Goal: Transaction & Acquisition: Purchase product/service

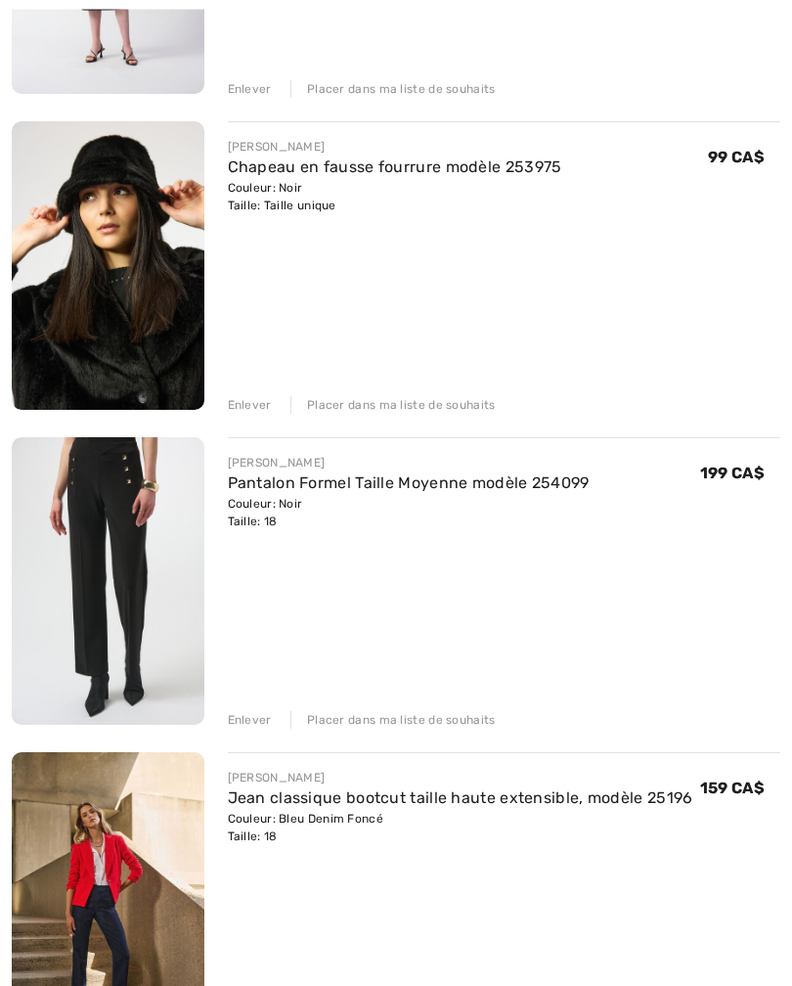
scroll to position [483, 0]
click at [112, 596] on img at bounding box center [108, 580] width 193 height 287
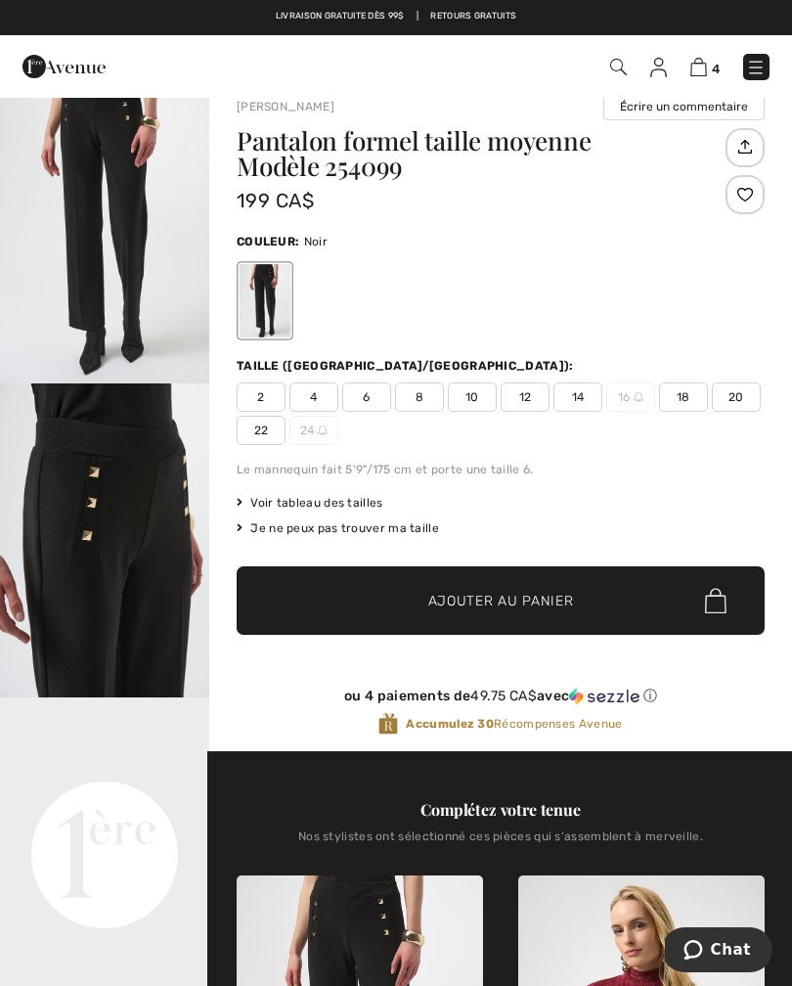
scroll to position [28, 0]
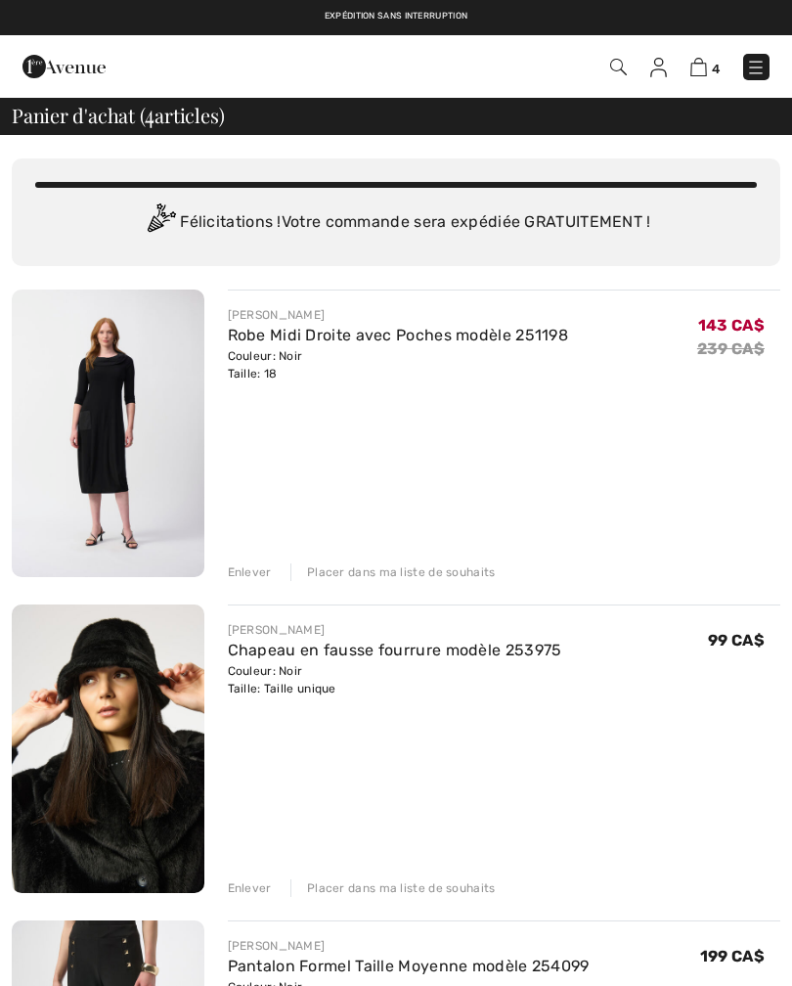
scroll to position [1, 0]
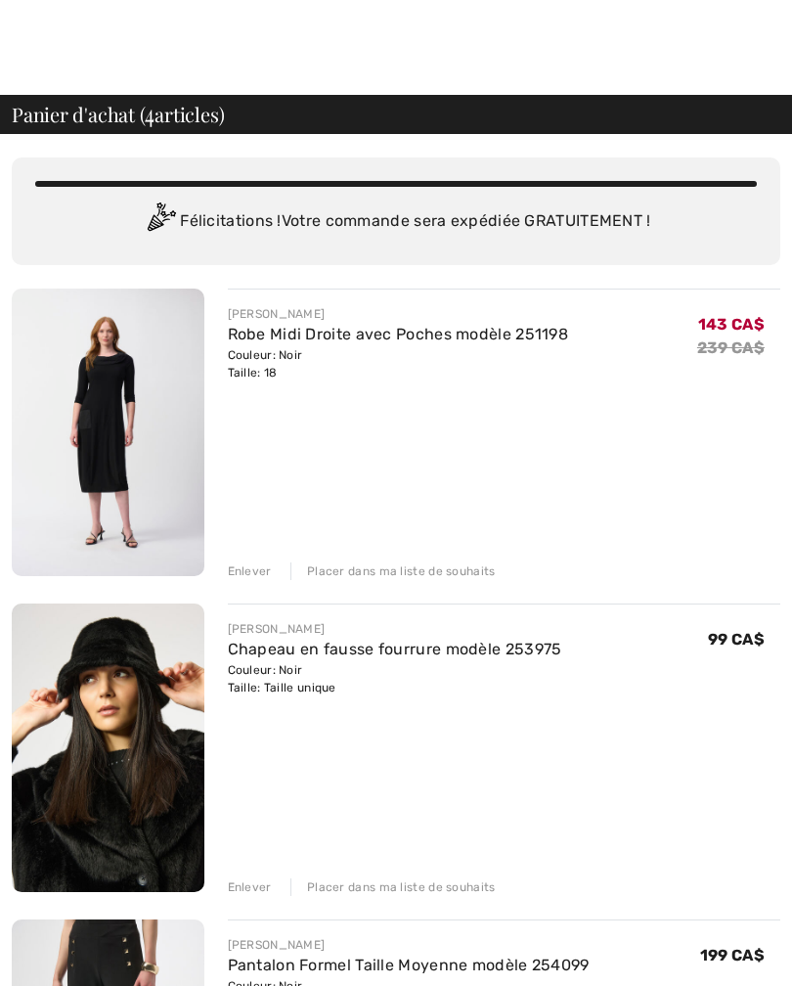
click at [120, 429] on img at bounding box center [108, 431] width 193 height 287
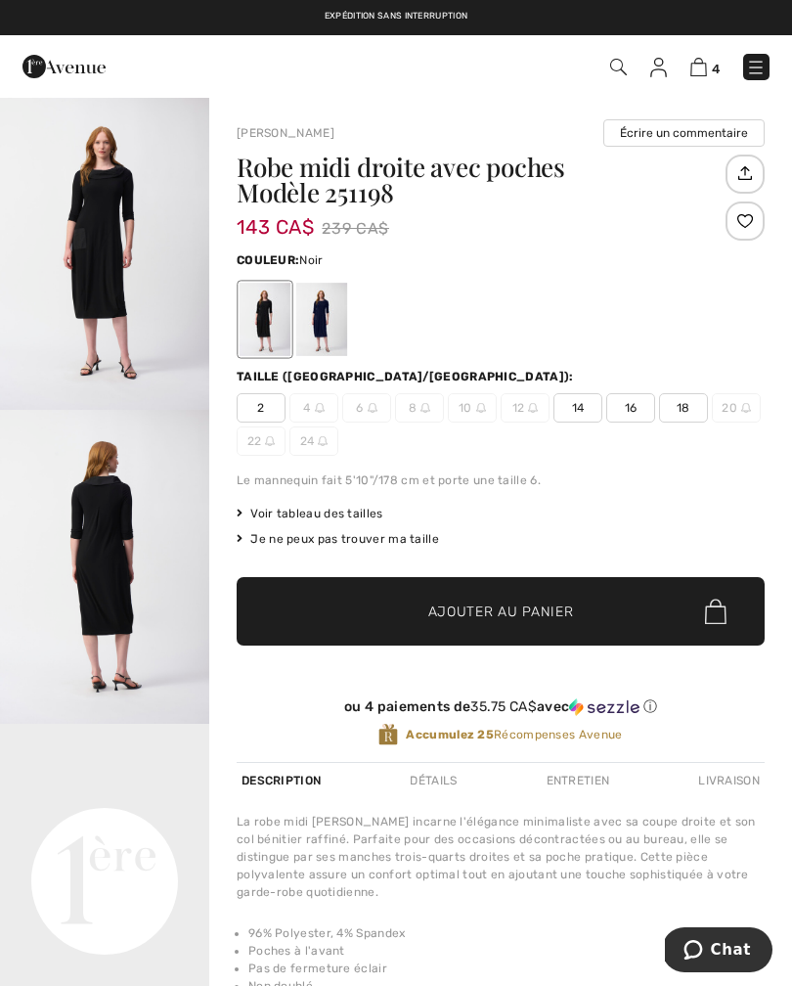
click at [676, 411] on span "18" at bounding box center [683, 407] width 49 height 29
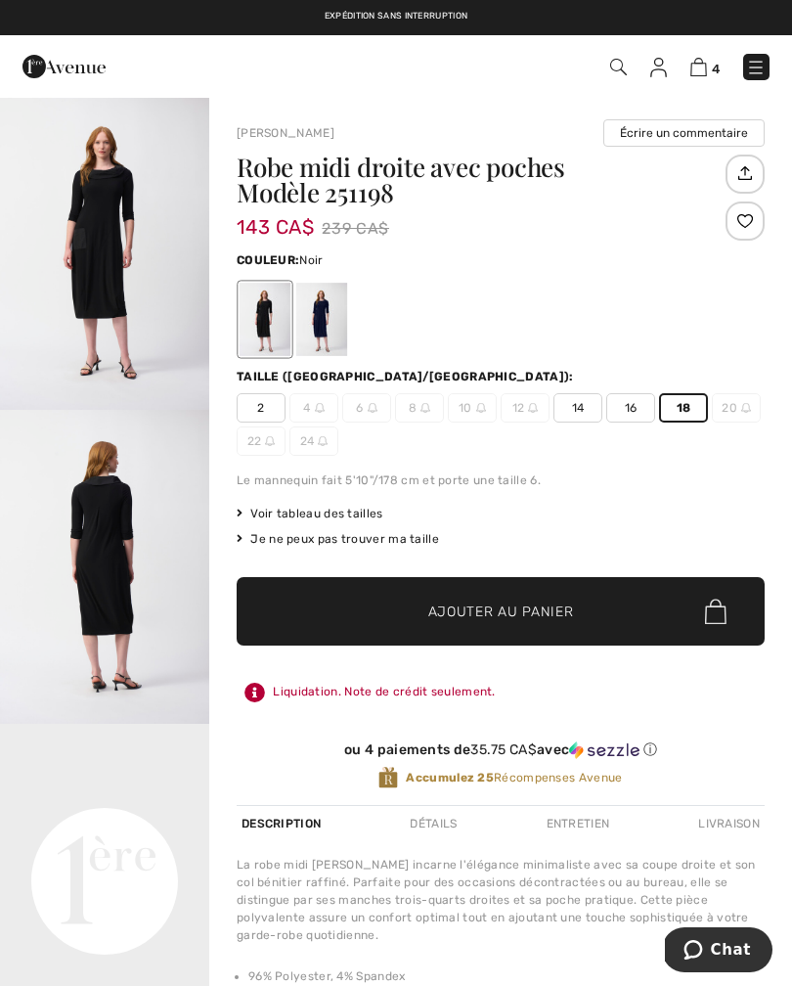
click at [488, 605] on span "Ajouter au panier" at bounding box center [501, 611] width 146 height 21
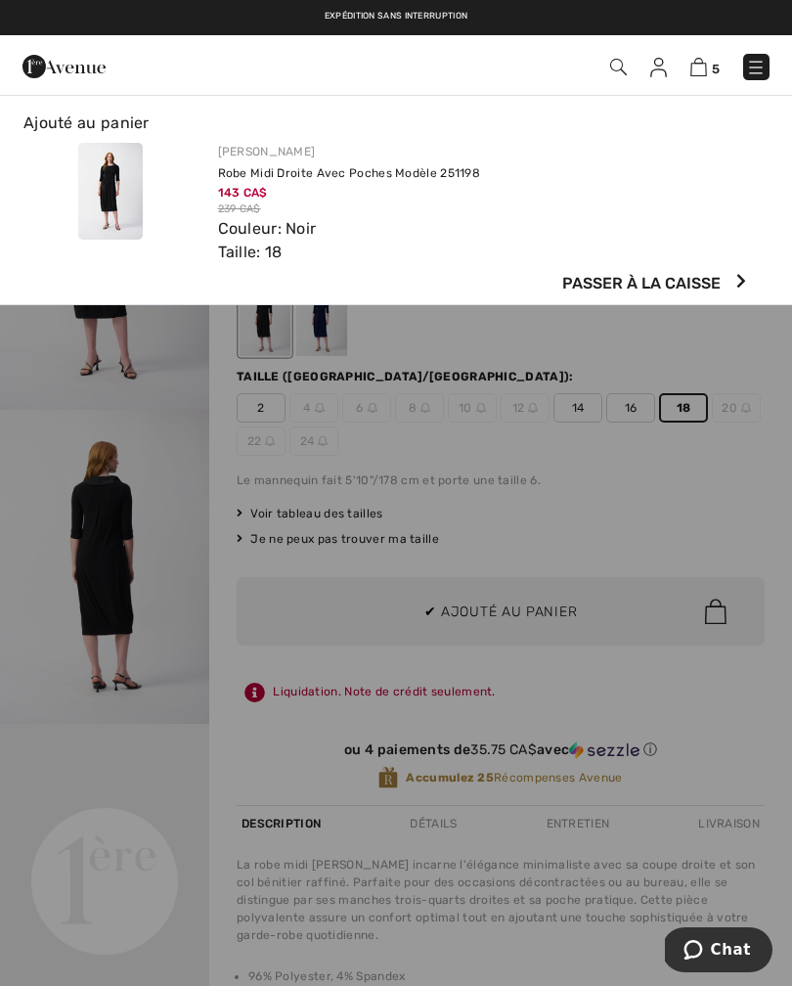
click at [678, 280] on span "Passer à la caisse" at bounding box center [641, 283] width 158 height 23
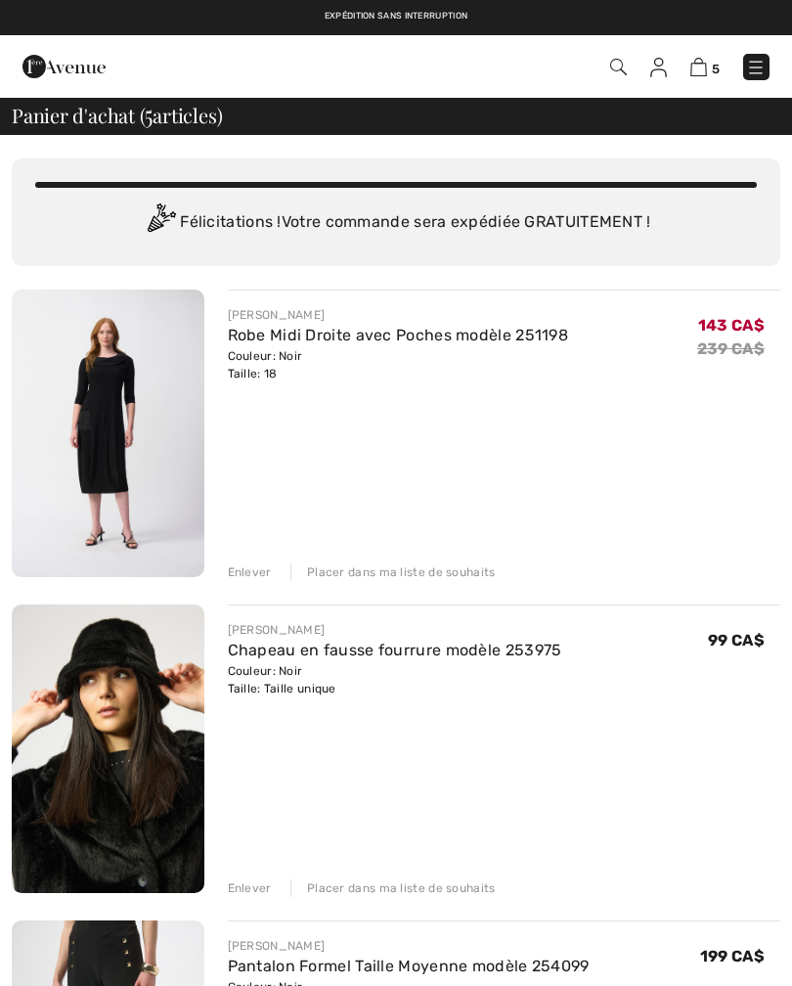
checkbox input "true"
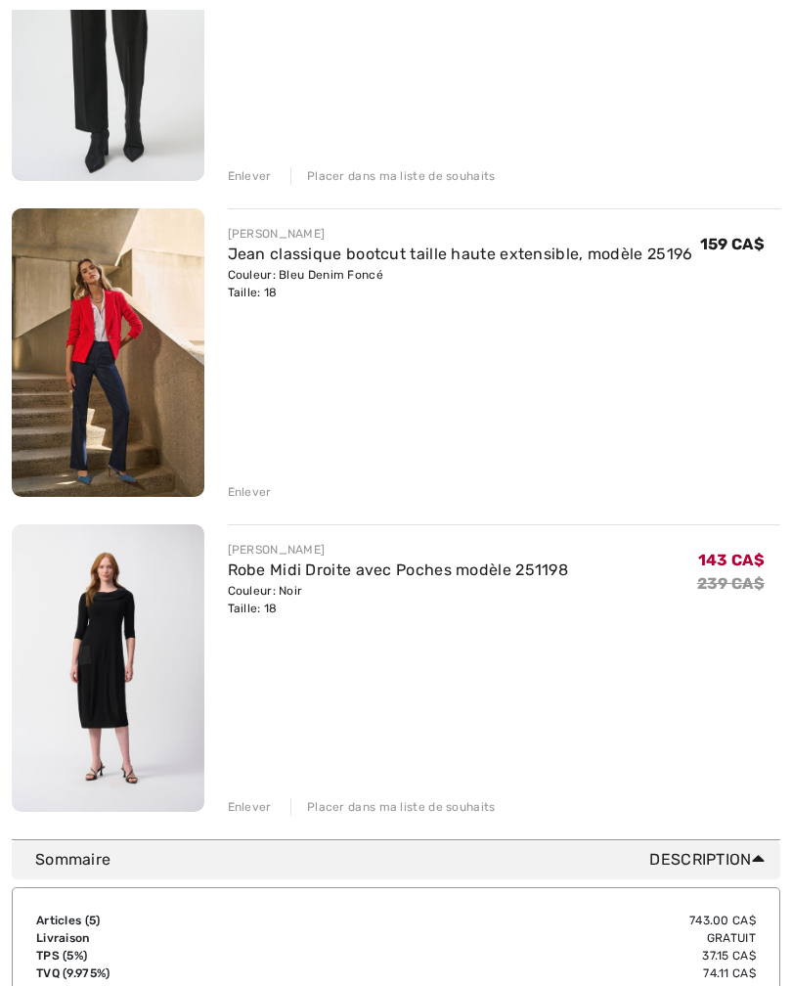
scroll to position [1052, 0]
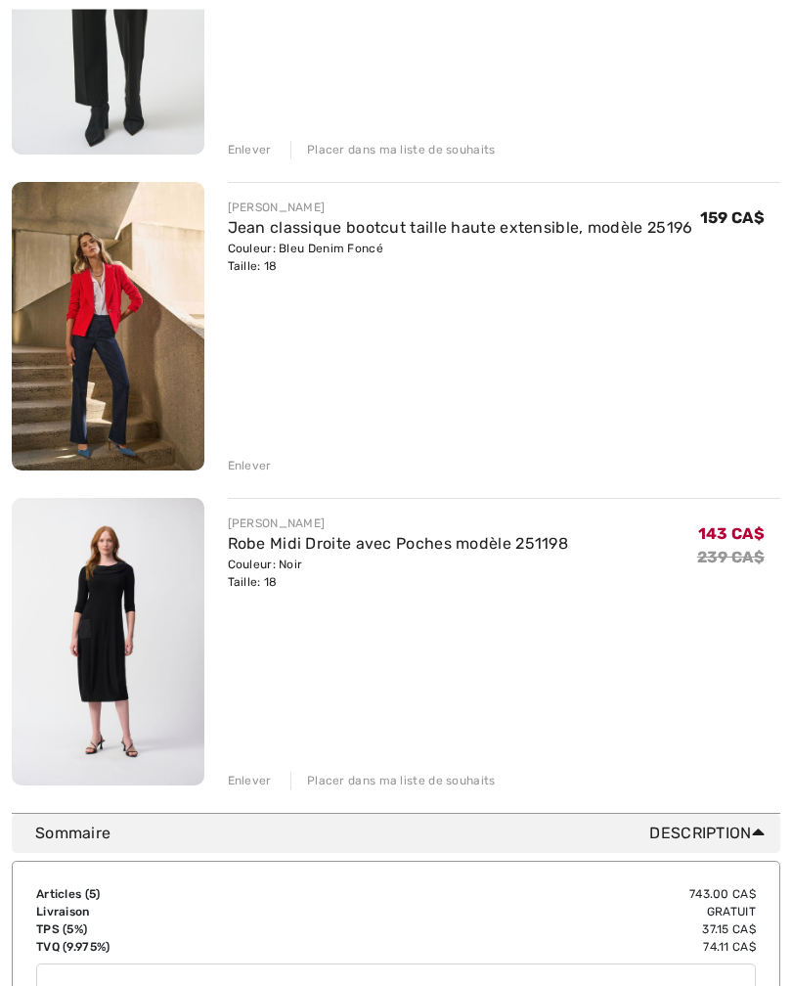
click at [241, 772] on div "Enlever" at bounding box center [250, 781] width 44 height 18
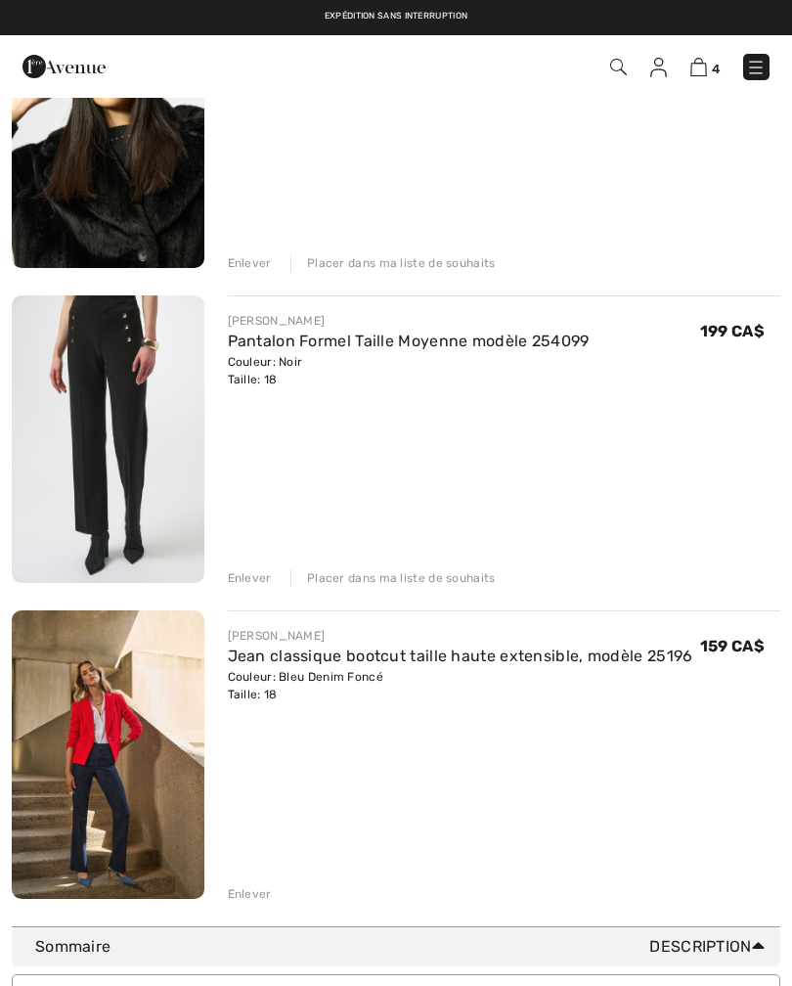
scroll to position [616, 0]
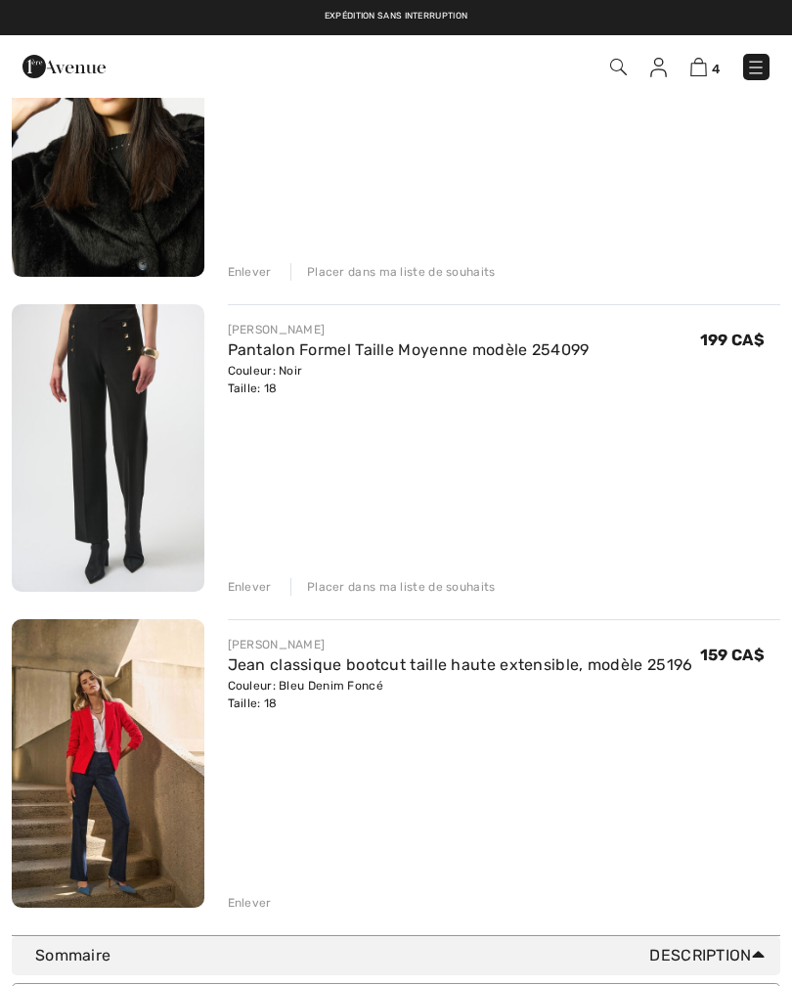
click at [430, 574] on div "Enlever Placer dans ma liste de souhaits" at bounding box center [504, 585] width 553 height 22
click at [412, 589] on div "Placer dans ma liste de souhaits" at bounding box center [392, 587] width 205 height 18
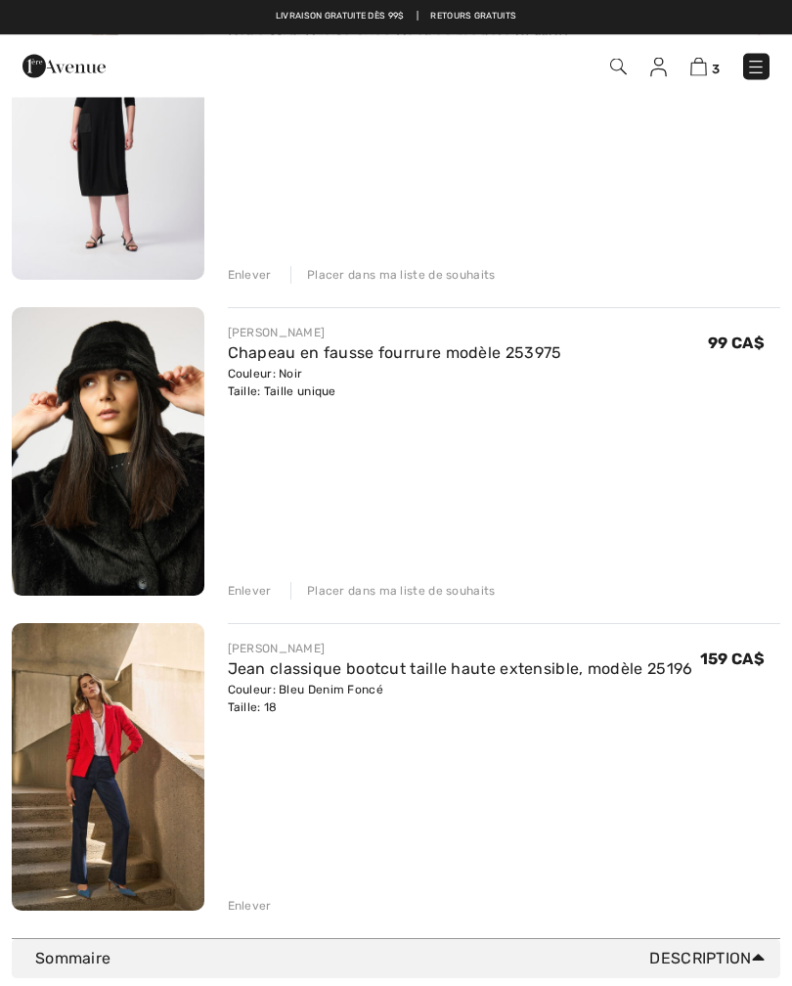
scroll to position [294, 0]
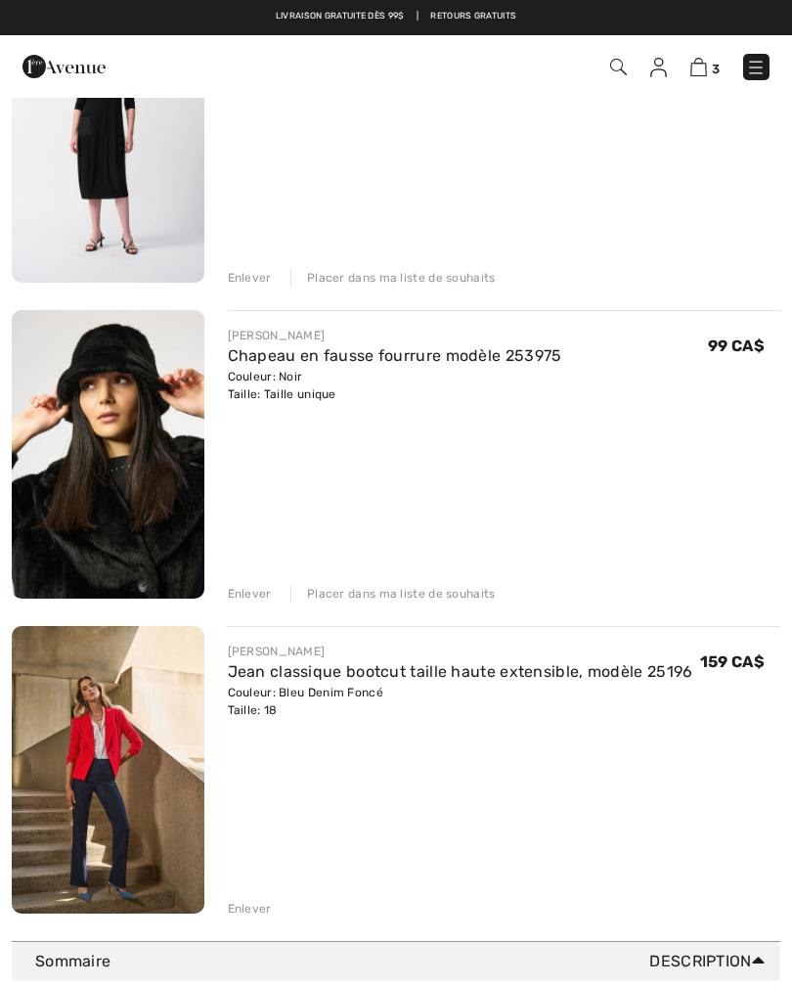
click at [438, 581] on div "Enlever Placer dans ma liste de souhaits" at bounding box center [504, 592] width 553 height 22
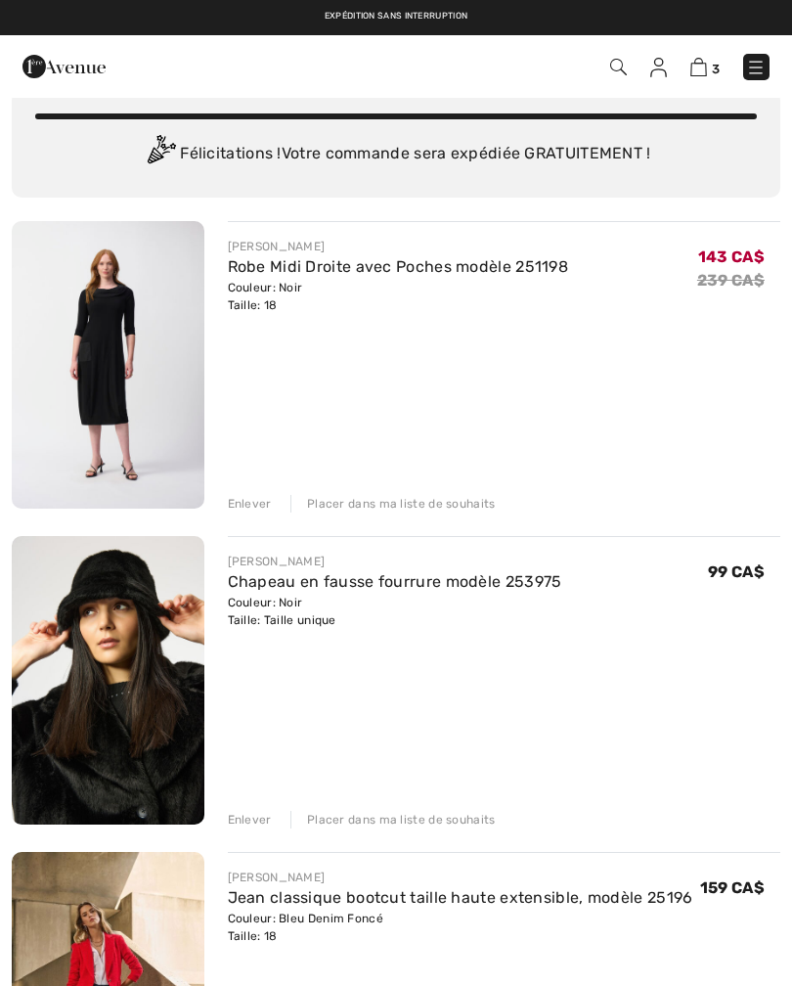
scroll to position [67, 0]
click at [383, 820] on div "Placer dans ma liste de souhaits" at bounding box center [392, 820] width 205 height 18
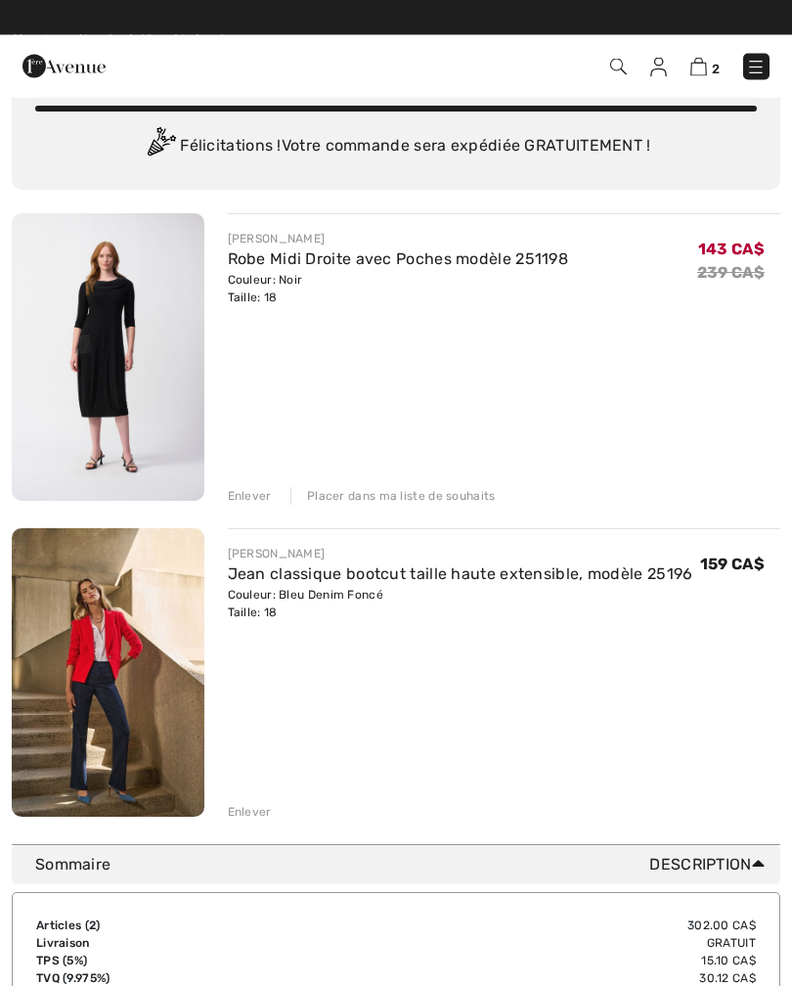
scroll to position [76, 0]
click at [252, 806] on div "Enlever" at bounding box center [250, 812] width 44 height 18
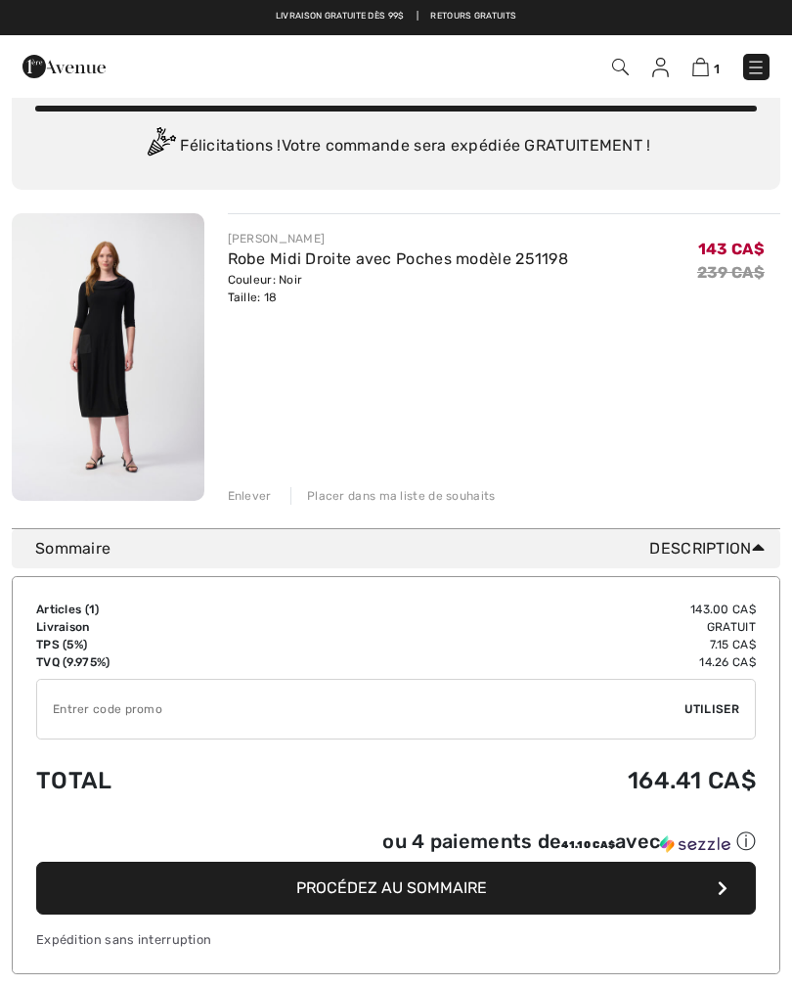
click at [406, 893] on span "Procédez au sommaire" at bounding box center [391, 887] width 191 height 19
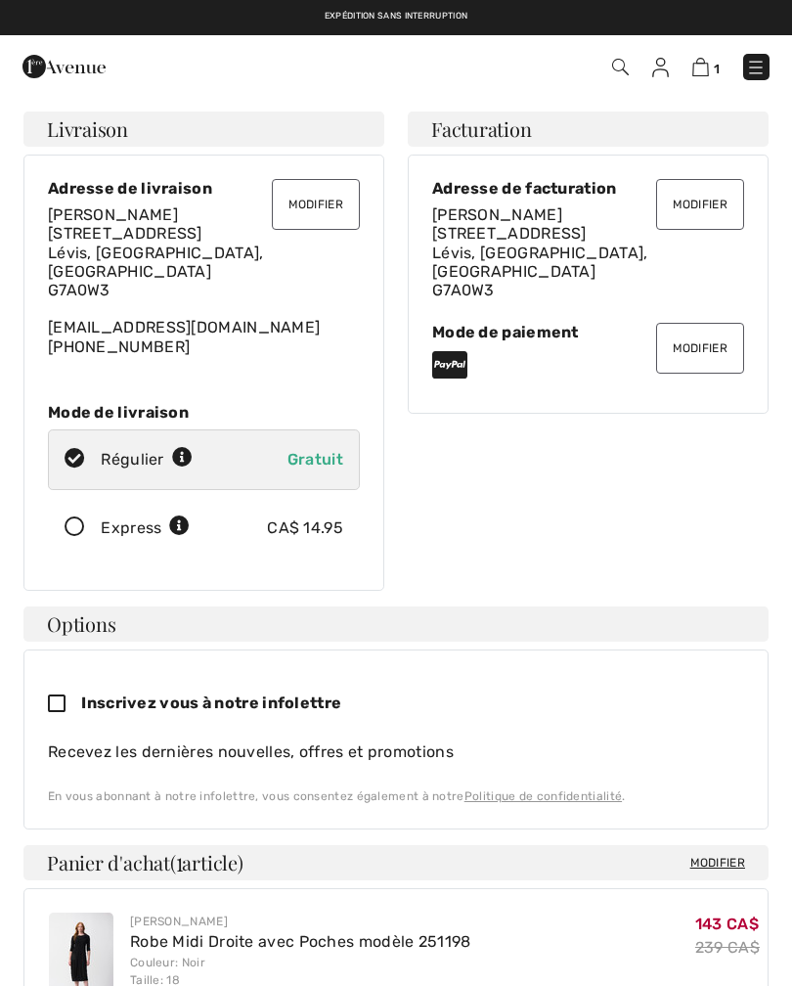
scroll to position [3, 0]
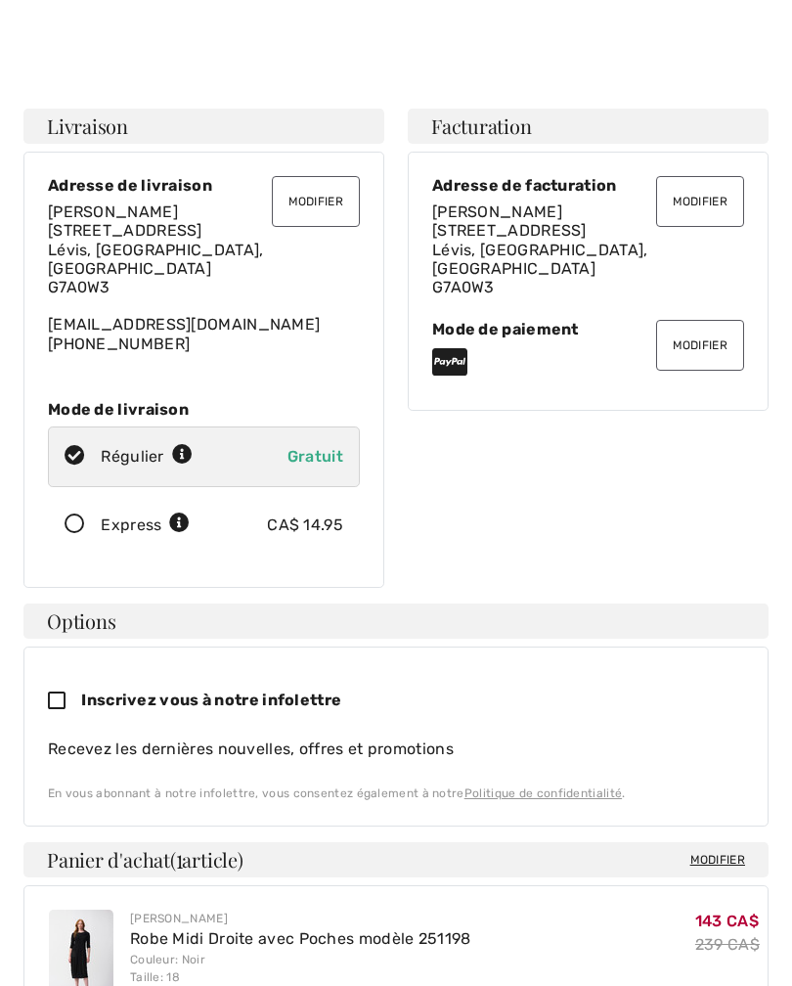
click at [694, 350] on button "Modifier" at bounding box center [700, 345] width 88 height 51
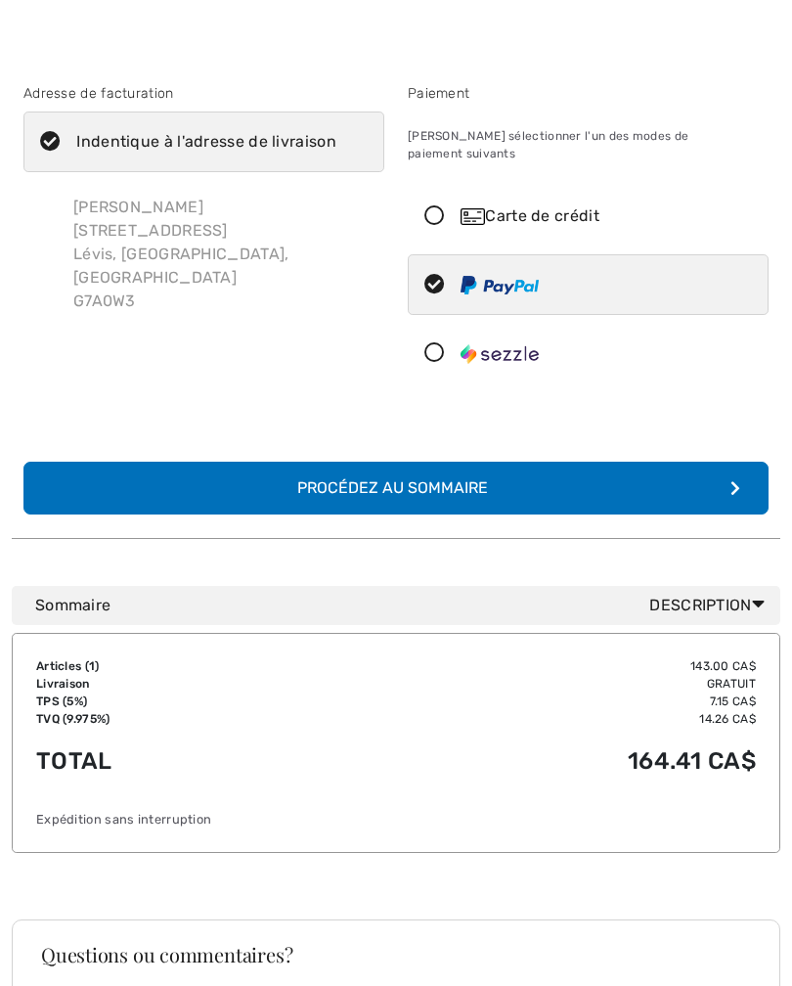
click at [430, 209] on div "Carte de crédit" at bounding box center [588, 216] width 359 height 59
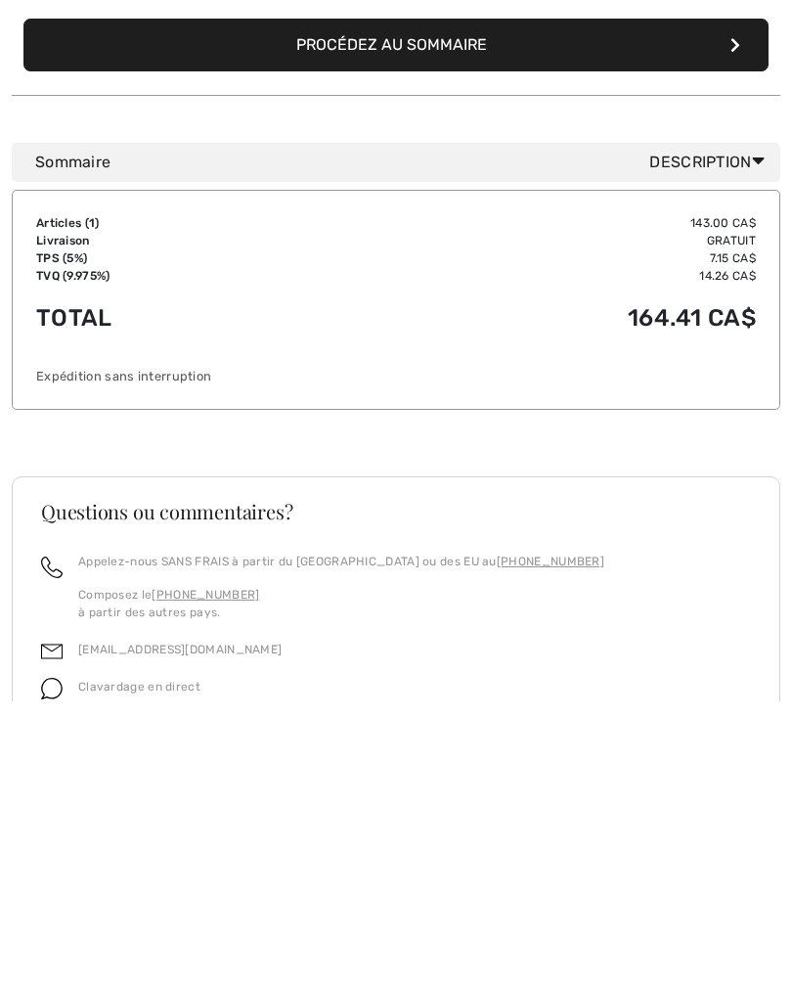
scroll to position [480, 0]
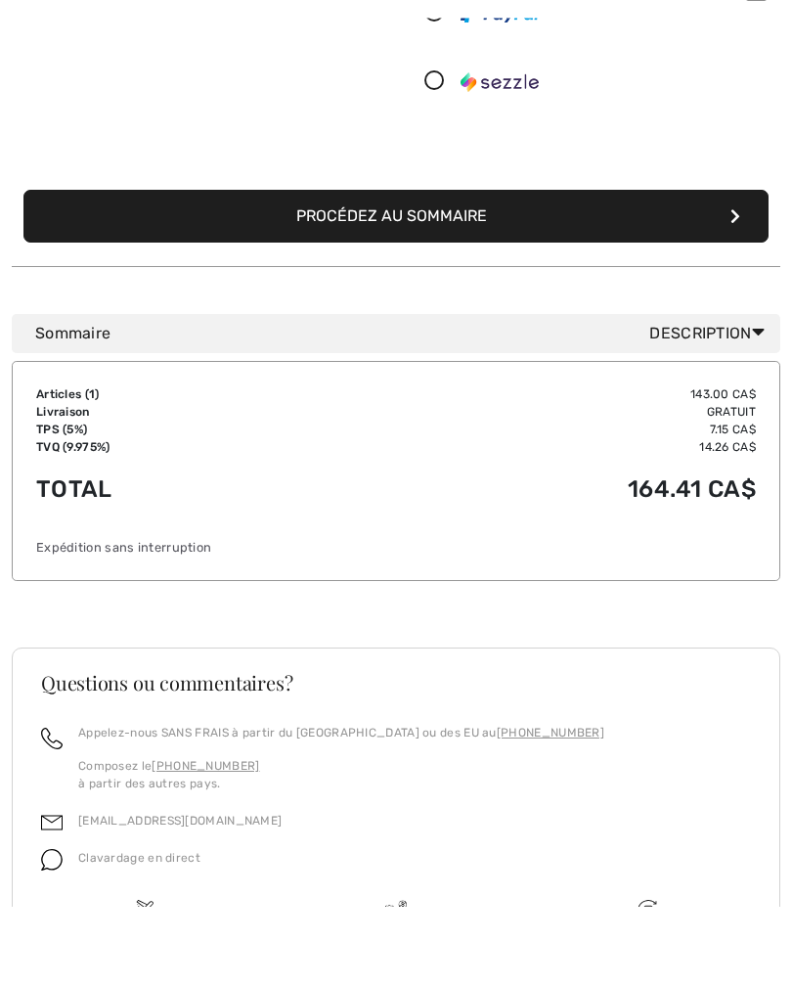
click at [373, 270] on button "Procédez au sommaire" at bounding box center [395, 296] width 745 height 53
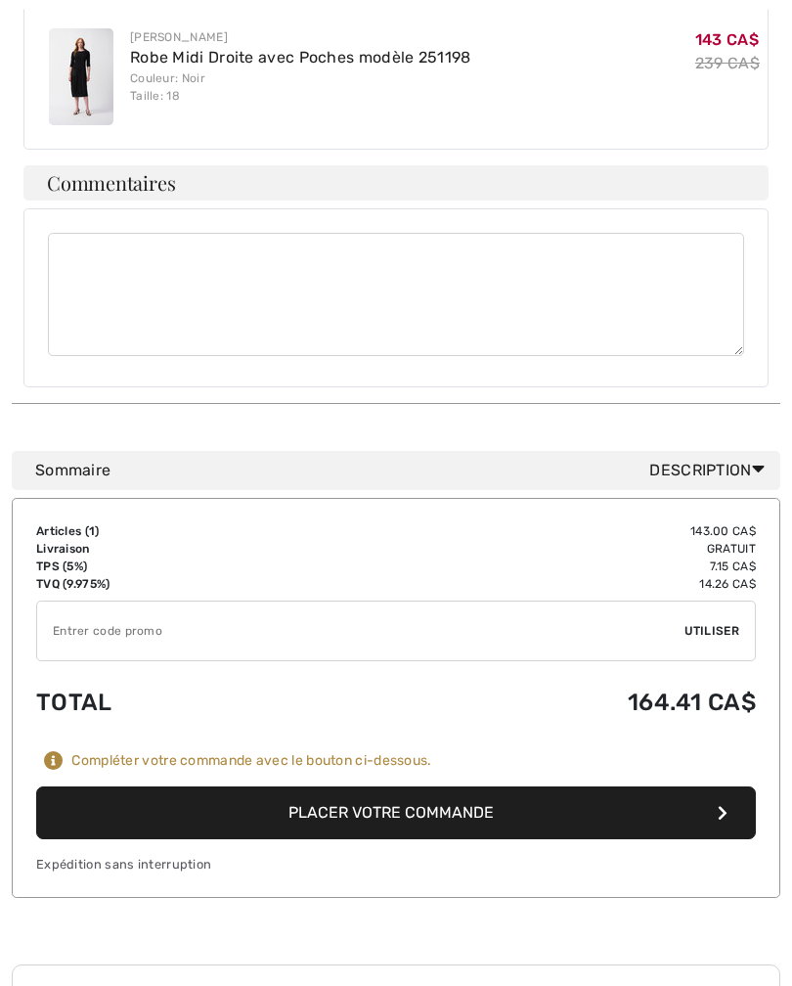
scroll to position [884, 0]
click at [380, 791] on button "Placer votre commande" at bounding box center [396, 812] width 720 height 53
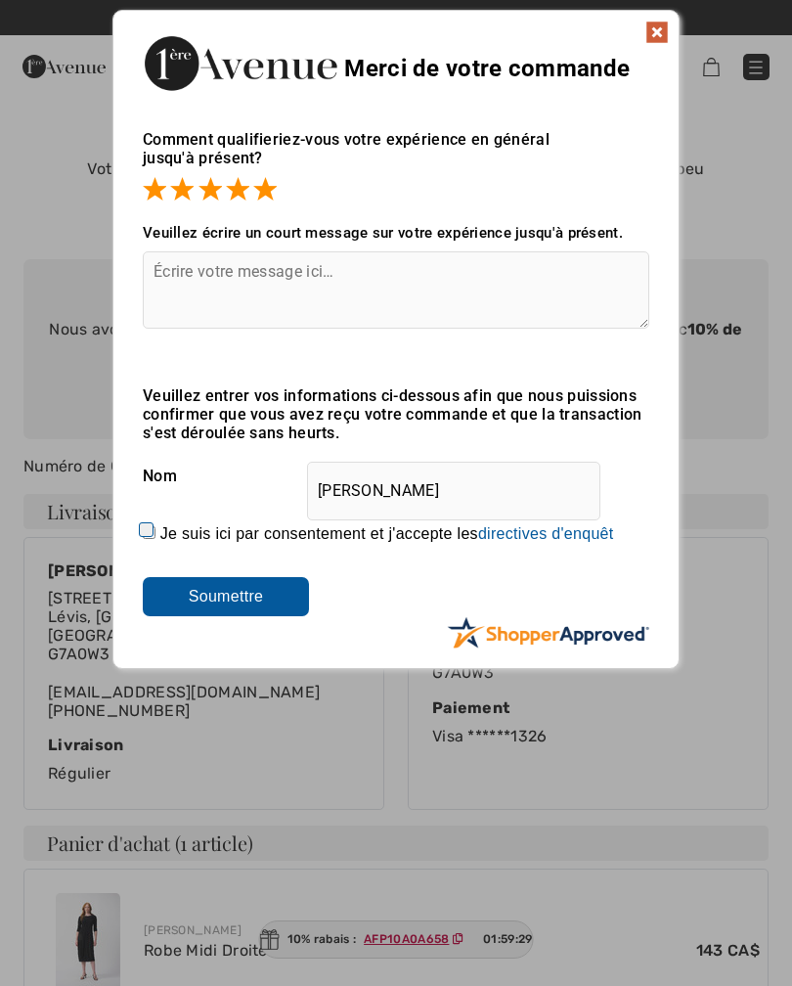
click at [148, 549] on div "Je suis ici par consentement et j'accepte les En soumettant une évaluation, vou…" at bounding box center [396, 533] width 506 height 47
click at [150, 538] on input "Je suis ici par consentement et j'accepte les En soumettant une évaluation, vou…" at bounding box center [149, 532] width 13 height 13
checkbox input "true"
click at [252, 607] on input "Soumettre" at bounding box center [226, 596] width 166 height 39
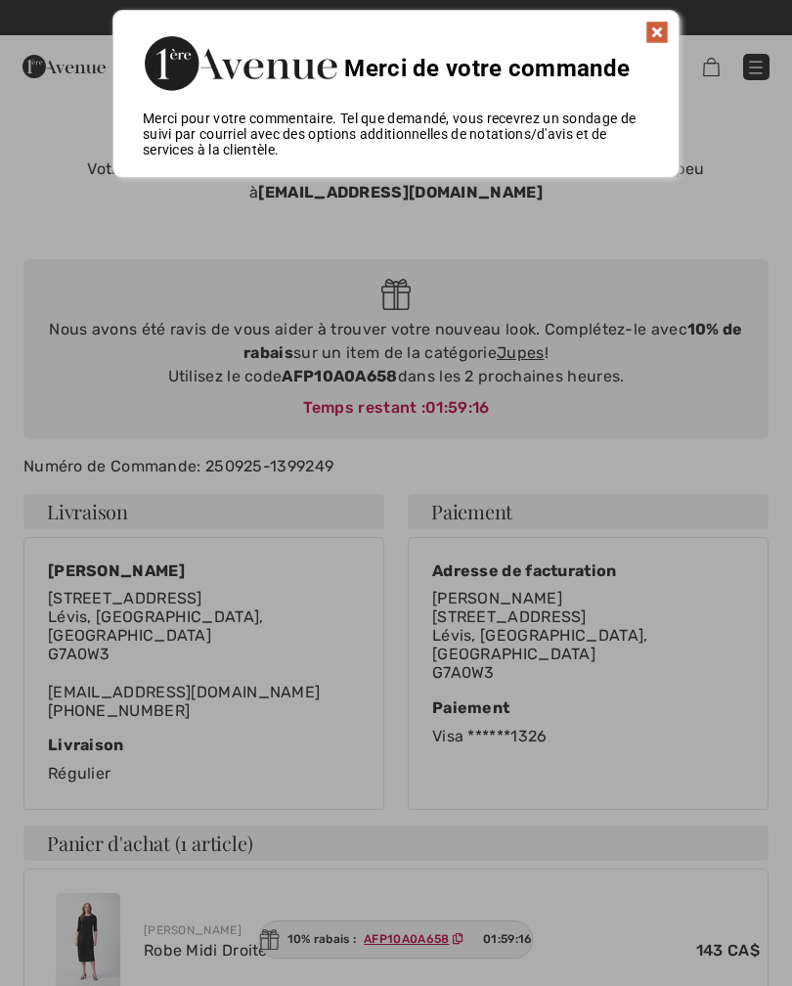
click at [405, 941] on div at bounding box center [396, 493] width 792 height 986
click at [413, 944] on div at bounding box center [396, 493] width 792 height 986
click at [655, 34] on img at bounding box center [656, 32] width 23 height 23
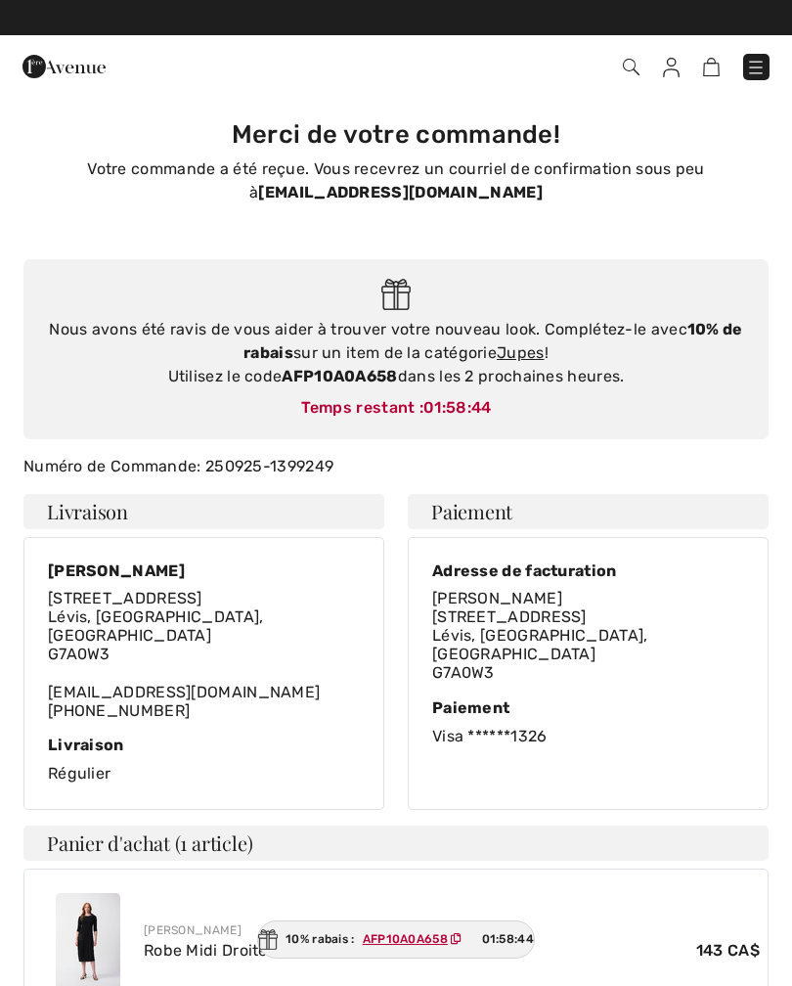
click at [525, 350] on link "Jupes" at bounding box center [521, 352] width 48 height 19
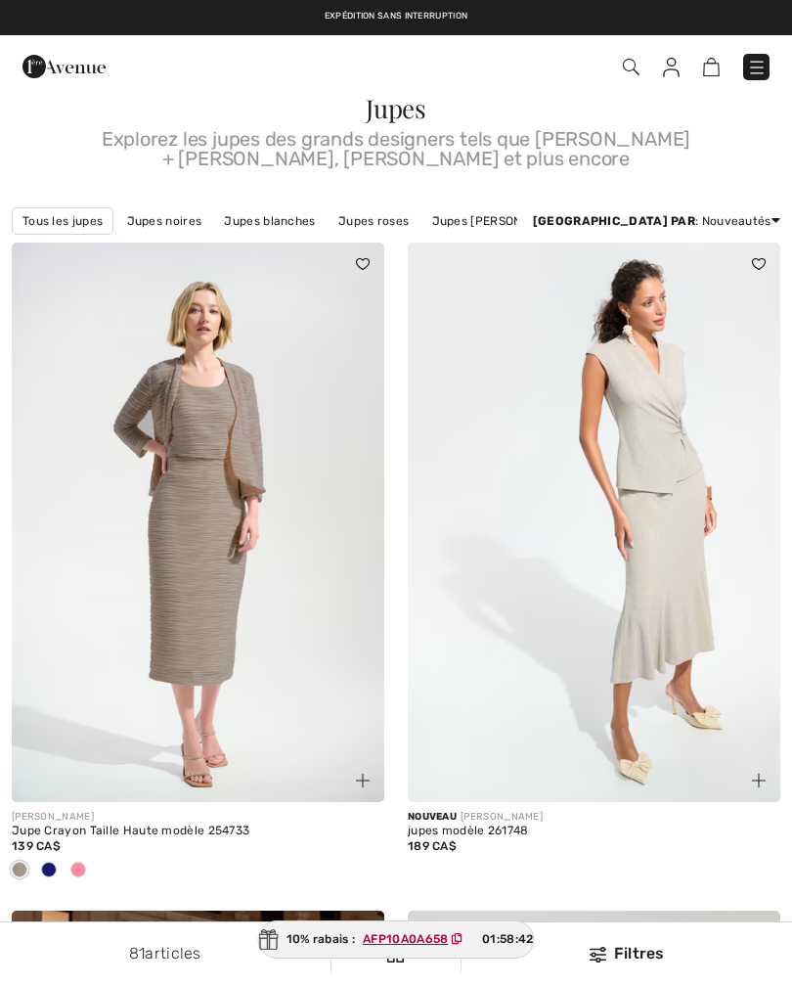
checkbox input "true"
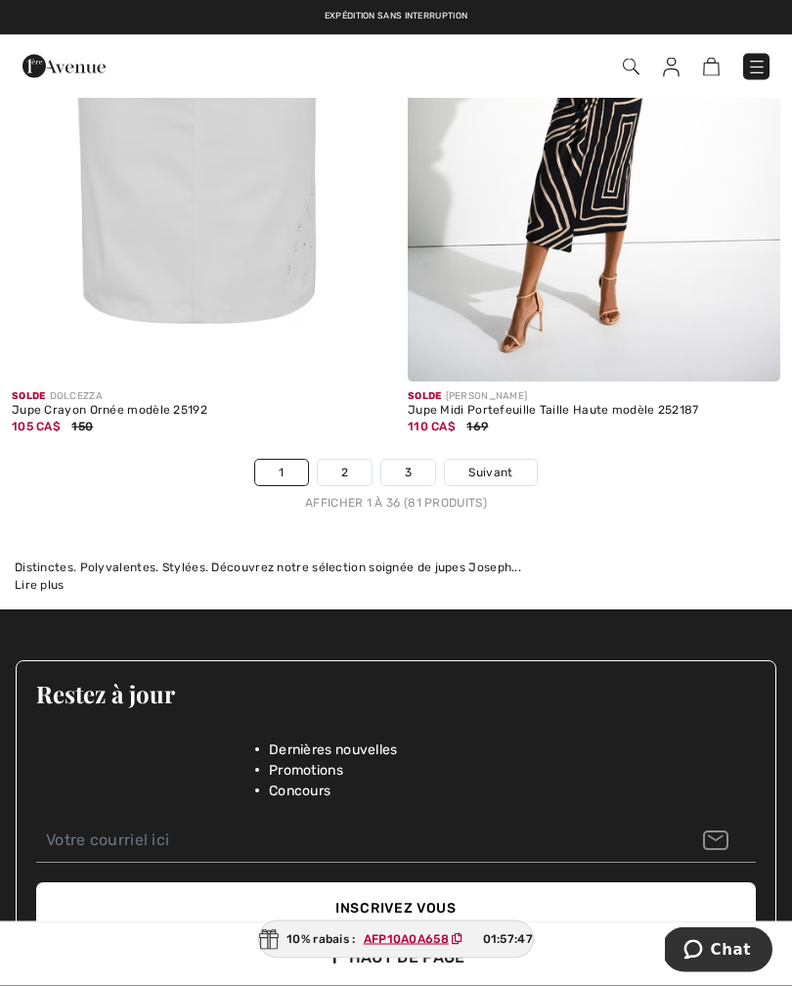
scroll to position [11912, 0]
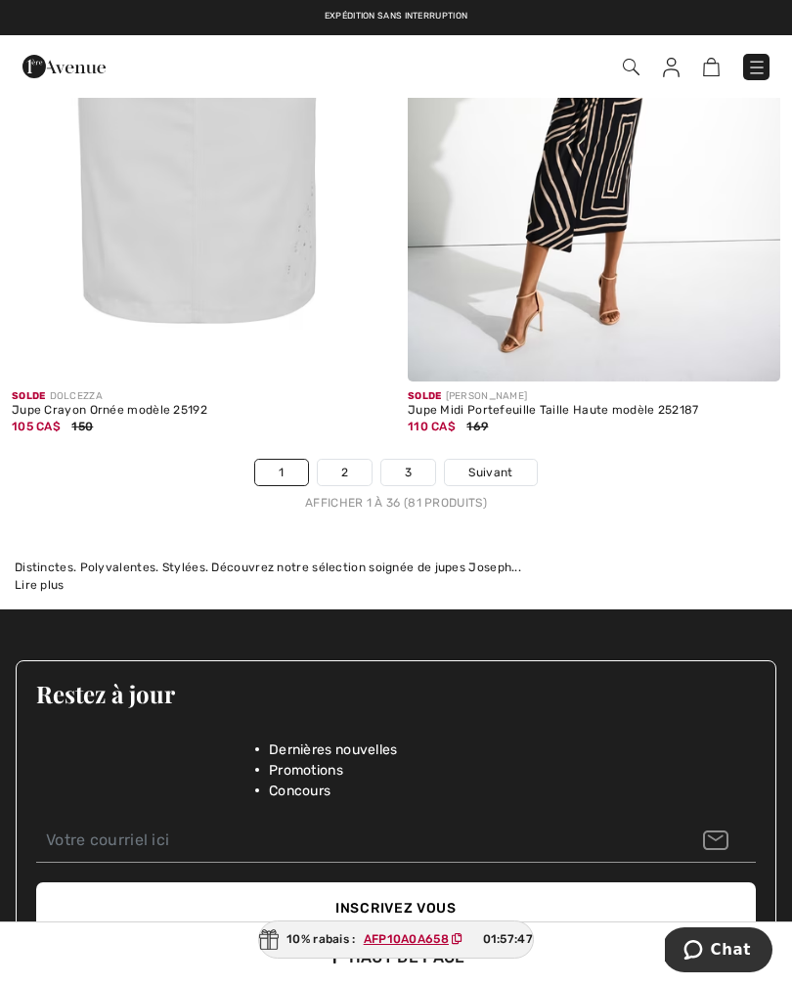
click at [338, 460] on link "2" at bounding box center [345, 472] width 54 height 25
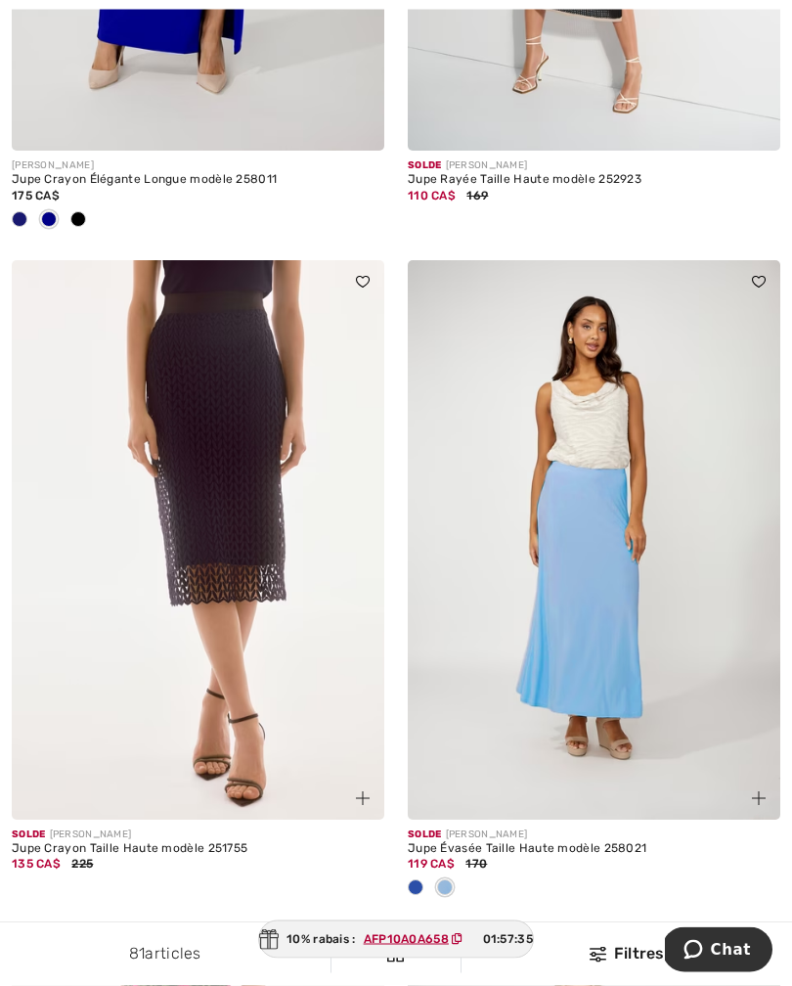
scroll to position [2590, 0]
click at [286, 544] on img at bounding box center [198, 539] width 373 height 559
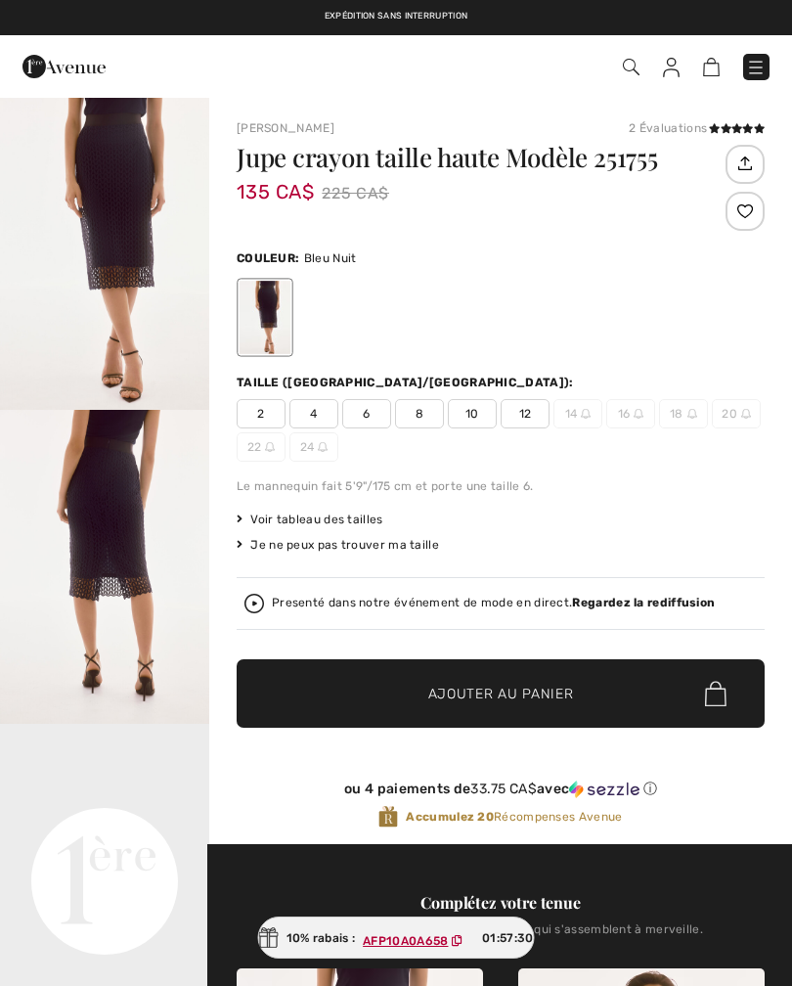
checkbox input "true"
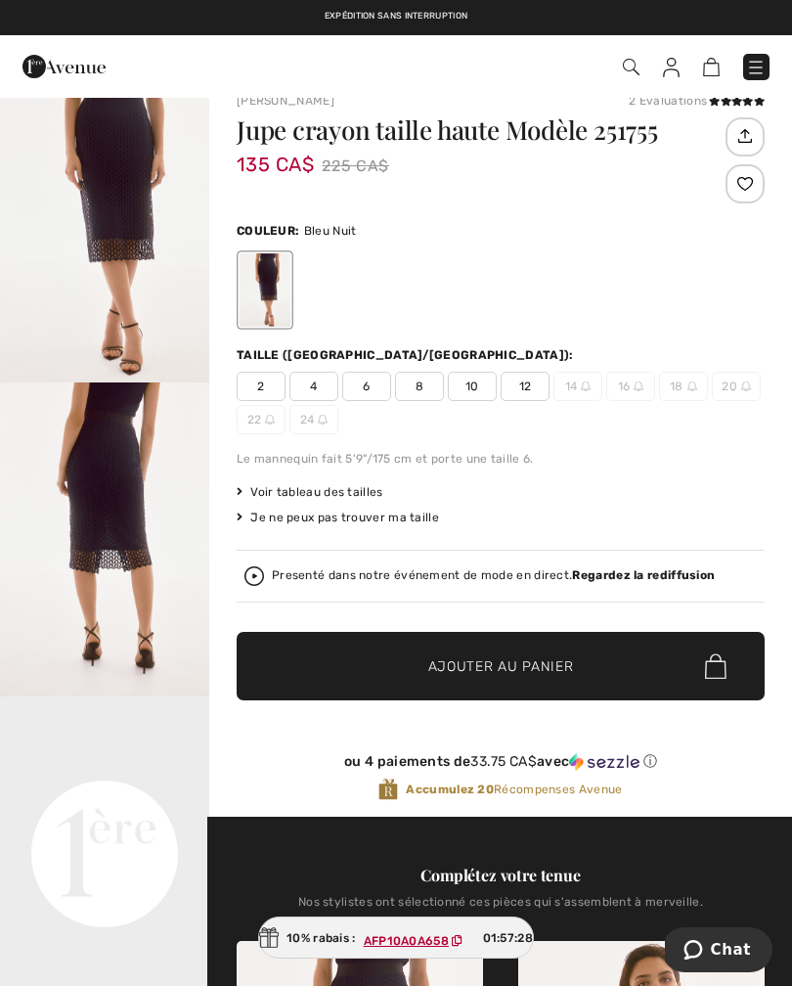
scroll to position [28, 0]
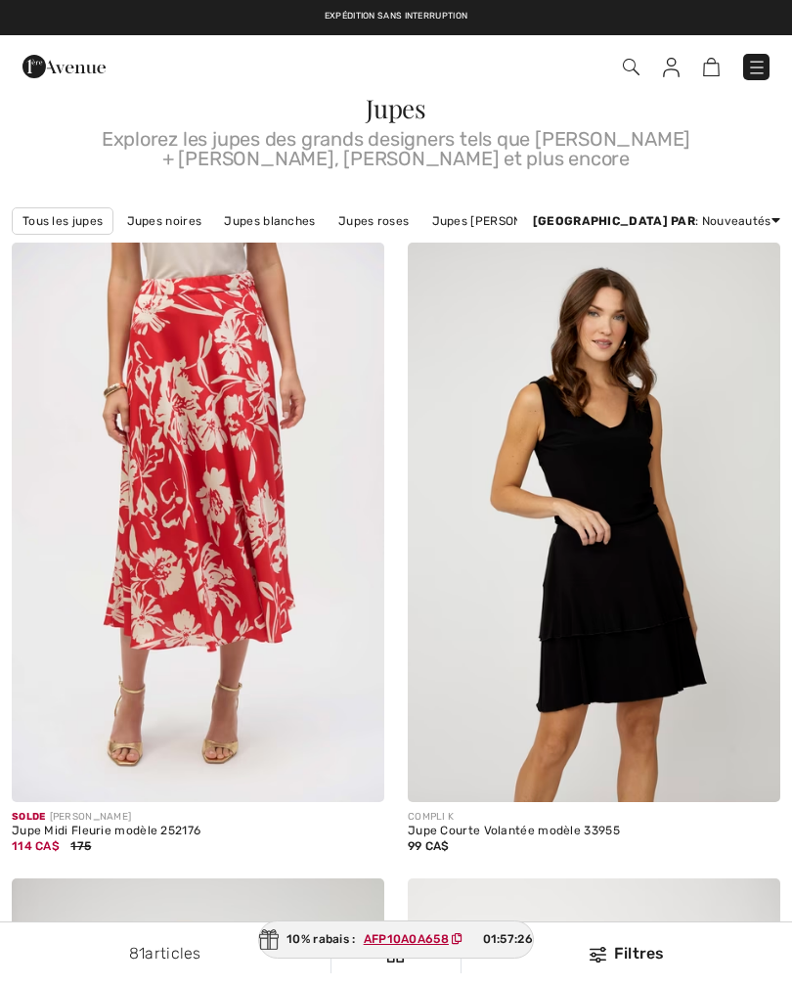
checkbox input "true"
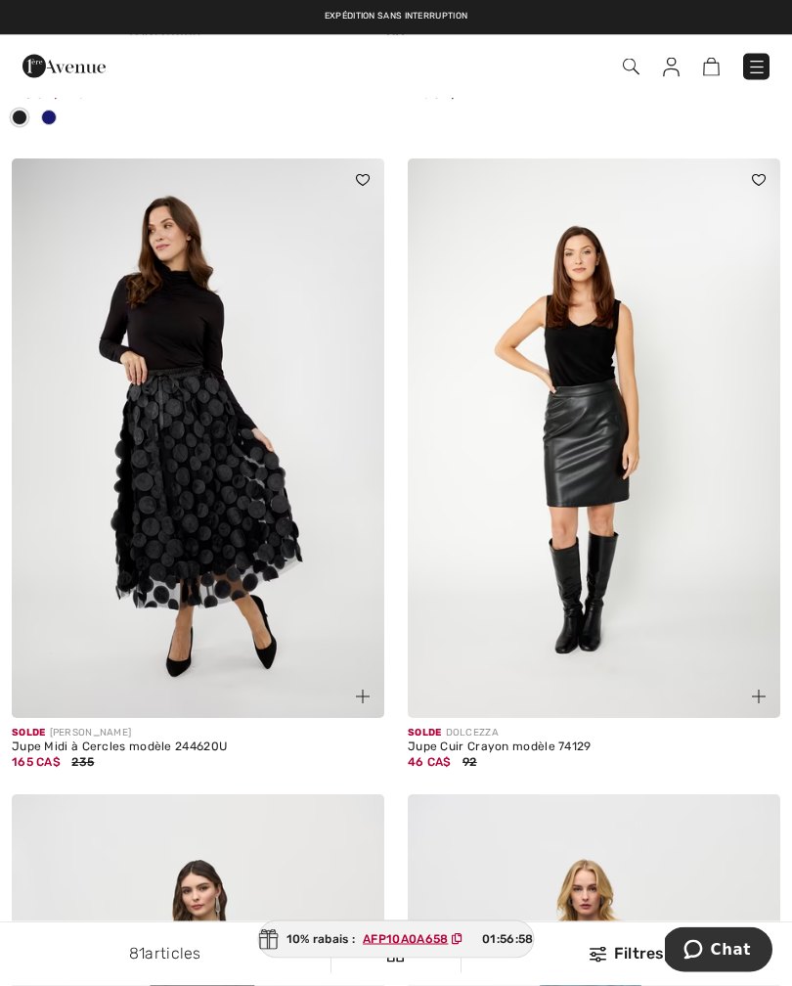
scroll to position [6769, 0]
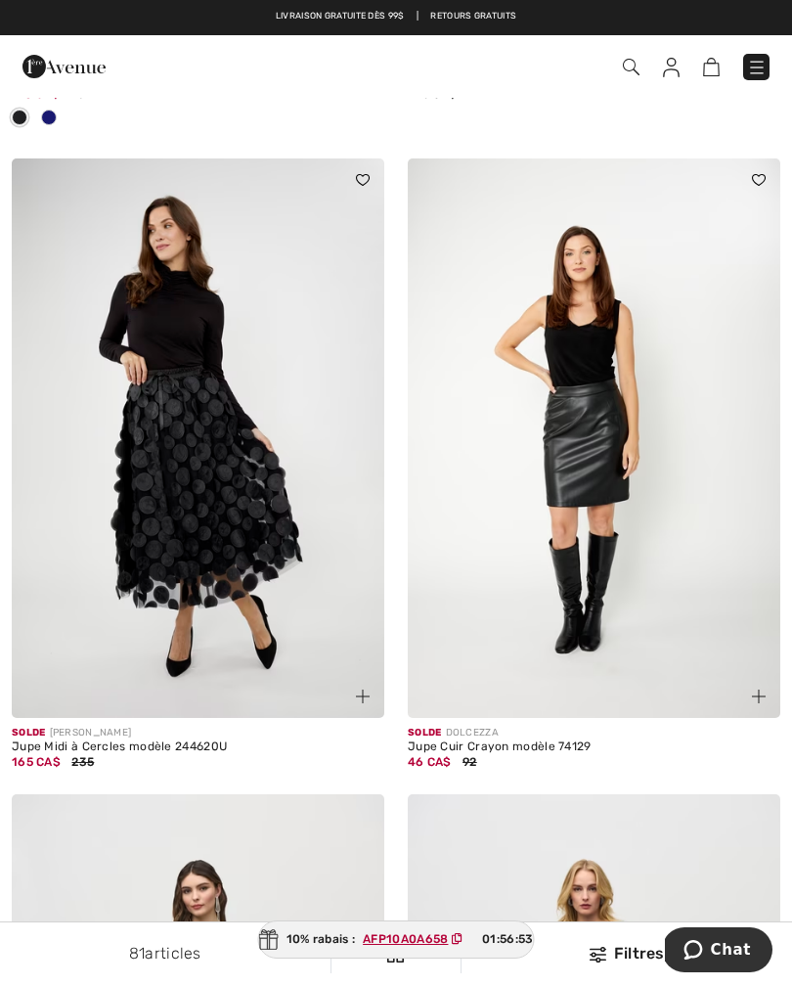
click at [587, 514] on img at bounding box center [594, 437] width 373 height 559
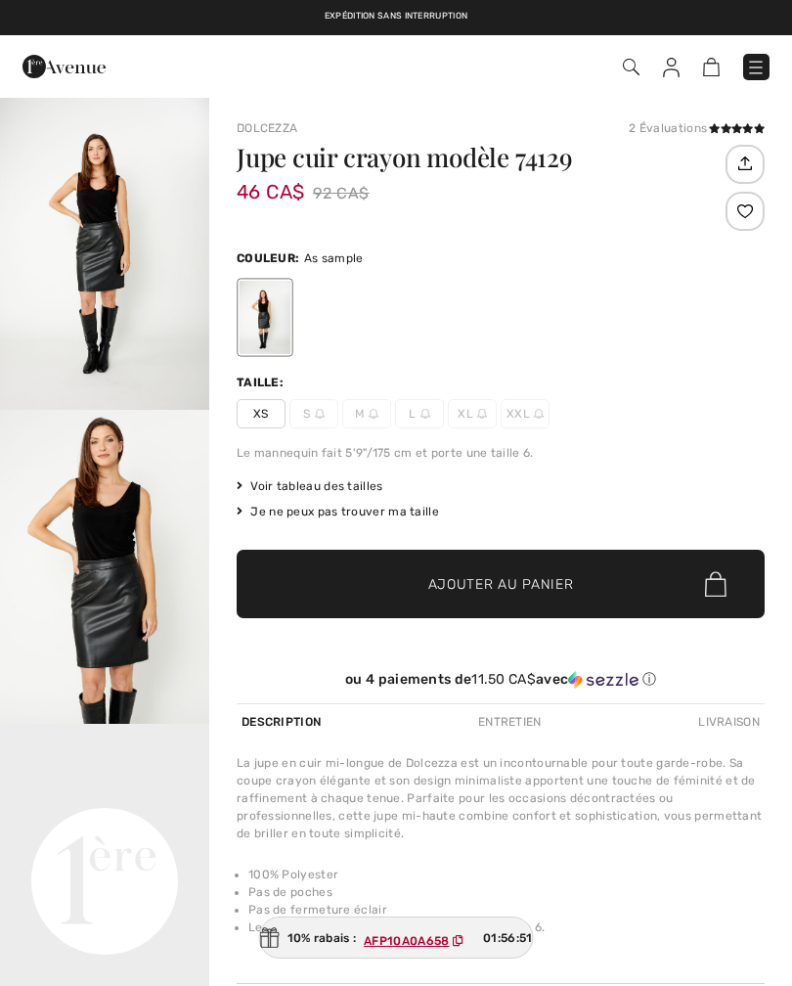
checkbox input "true"
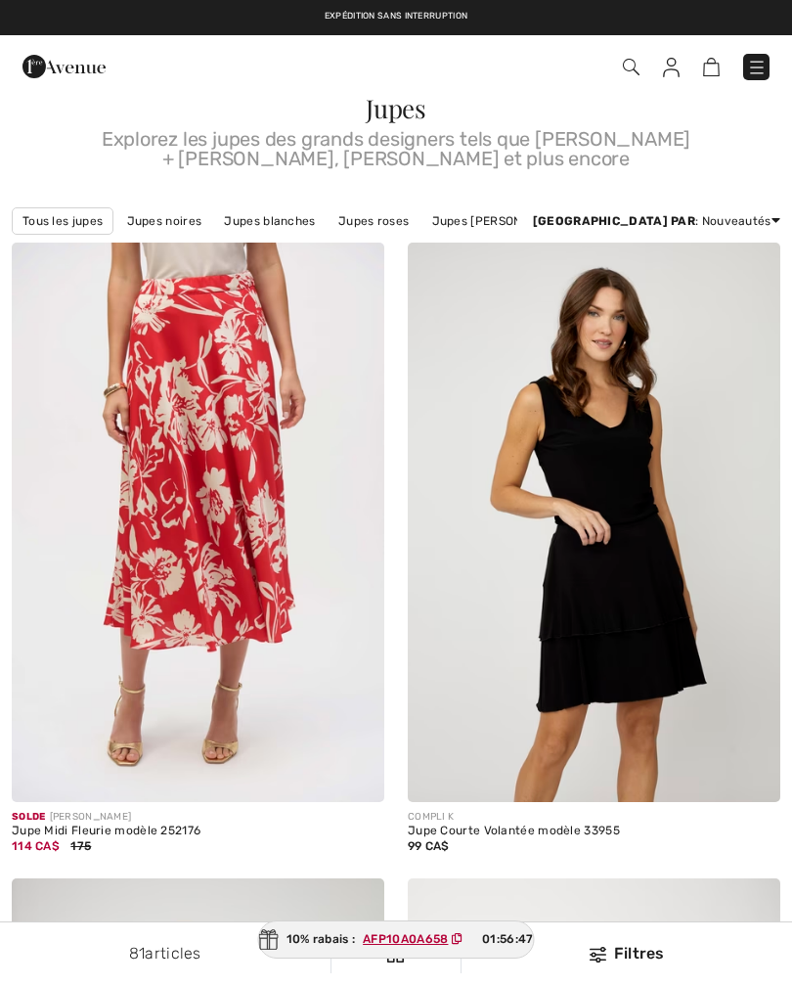
checkbox input "true"
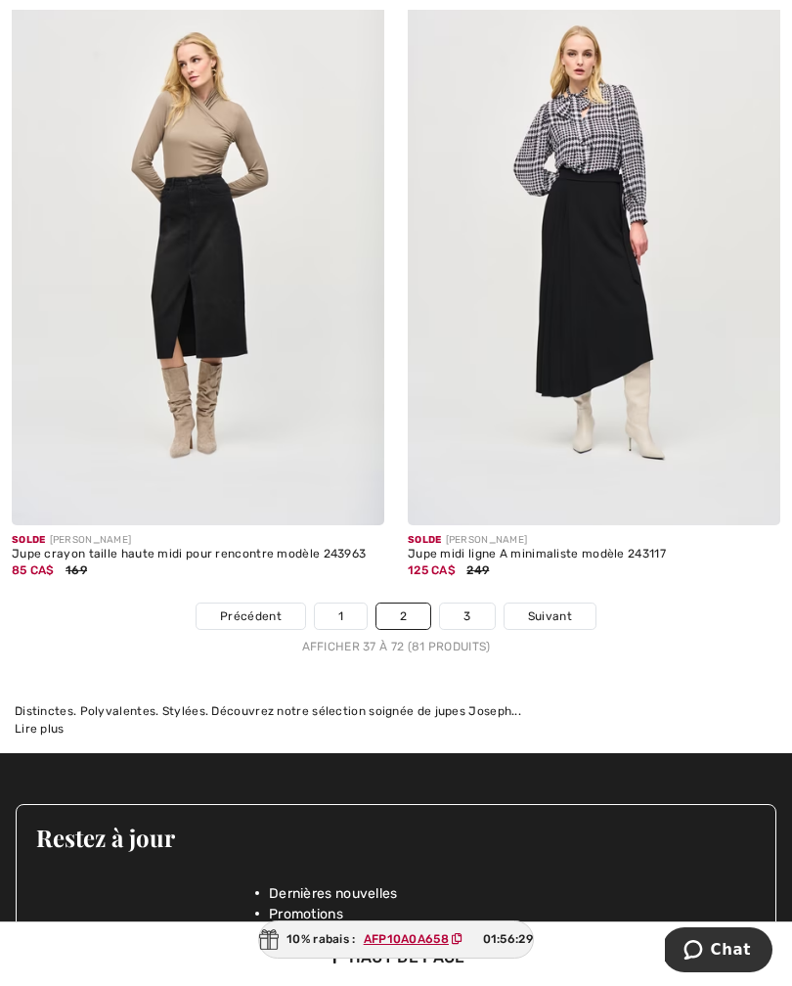
scroll to position [11777, 0]
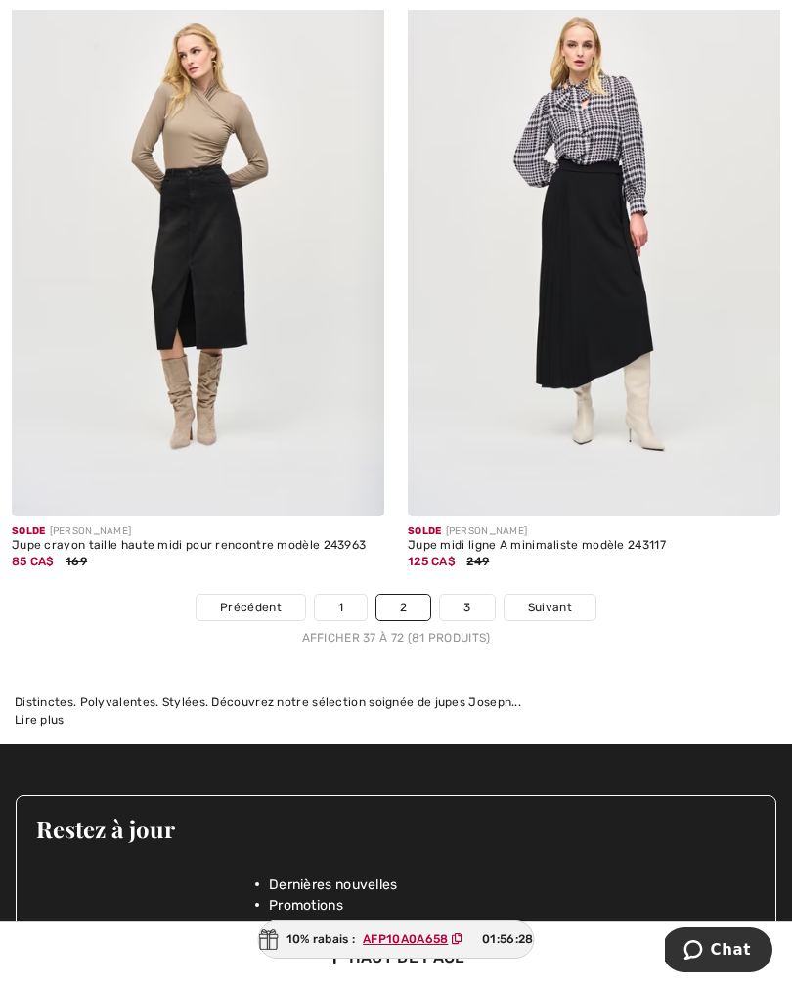
click at [472, 594] on link "3" at bounding box center [467, 606] width 54 height 25
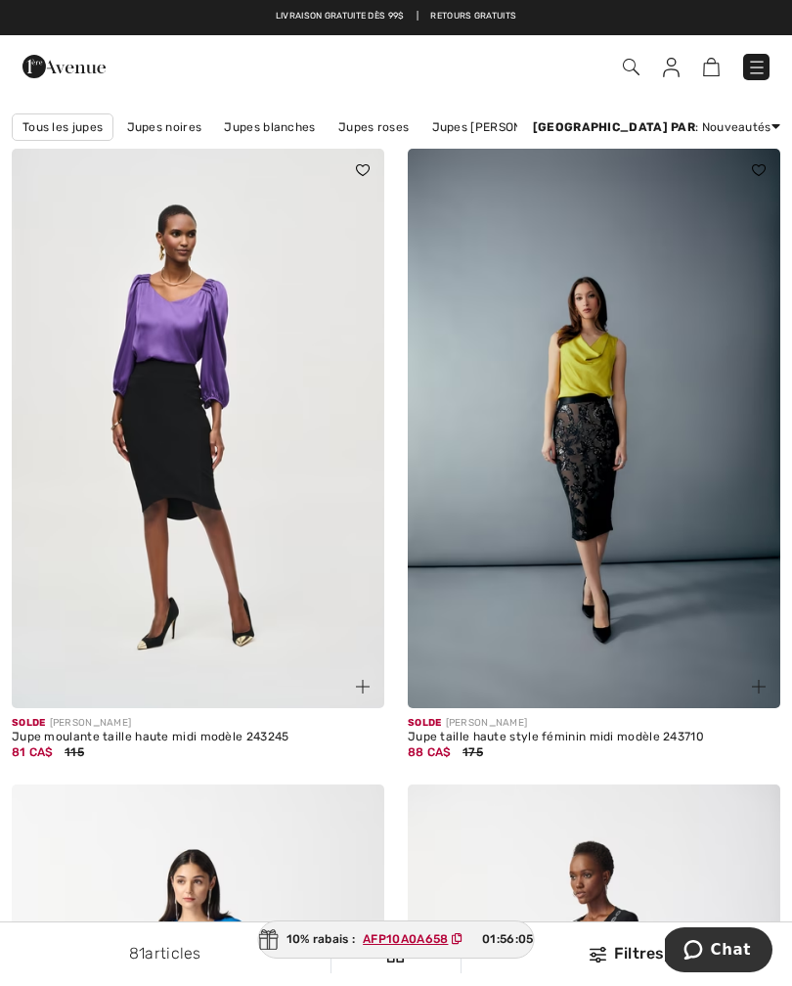
scroll to position [92, 0]
